Goal: Task Accomplishment & Management: Use online tool/utility

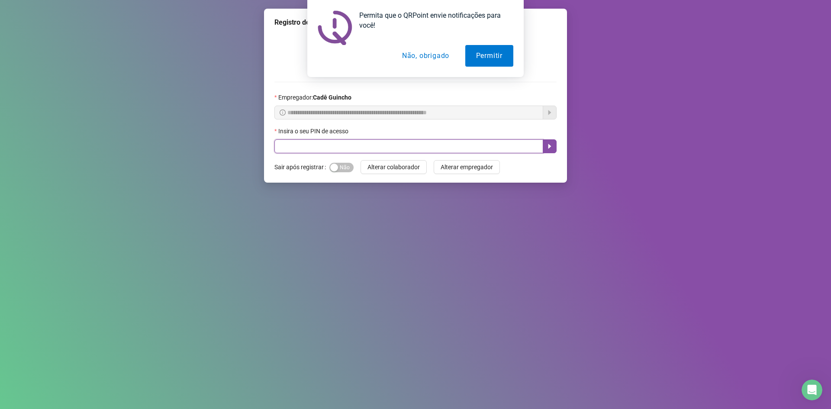
drag, startPoint x: 0, startPoint y: 0, endPoint x: 371, endPoint y: 141, distance: 396.8
click at [371, 141] on input "text" at bounding box center [408, 146] width 269 height 14
click at [482, 60] on button "Permitir" at bounding box center [489, 56] width 48 height 22
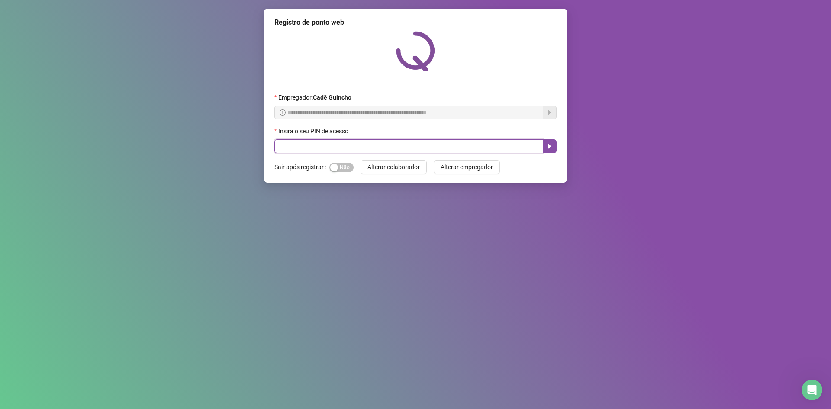
click at [327, 149] on input "text" at bounding box center [408, 146] width 269 height 14
type input "*****"
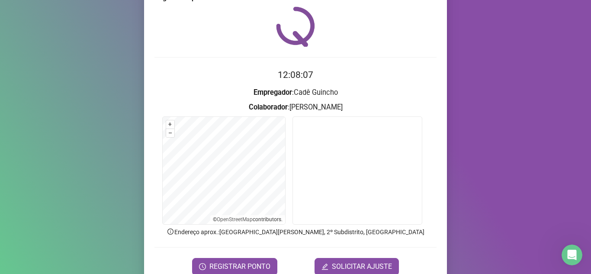
scroll to position [64, 0]
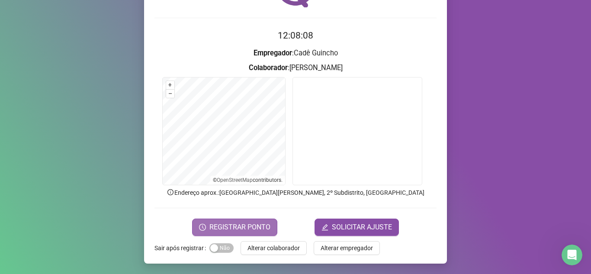
click at [243, 223] on span "REGISTRAR PONTO" at bounding box center [239, 227] width 61 height 10
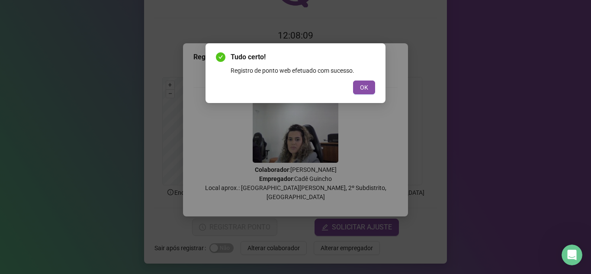
click at [365, 86] on span "OK" at bounding box center [364, 88] width 8 height 10
